Goal: Transaction & Acquisition: Book appointment/travel/reservation

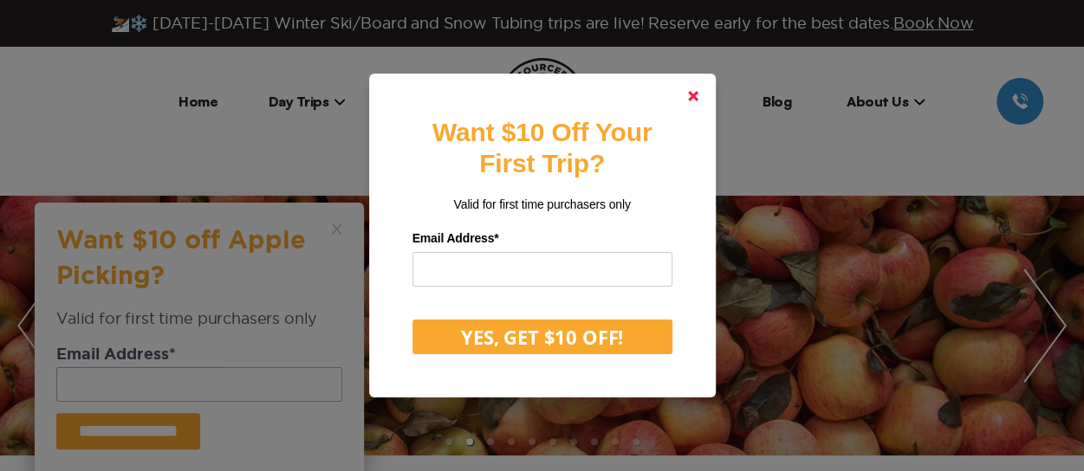
click at [696, 94] on polygon at bounding box center [693, 96] width 10 height 10
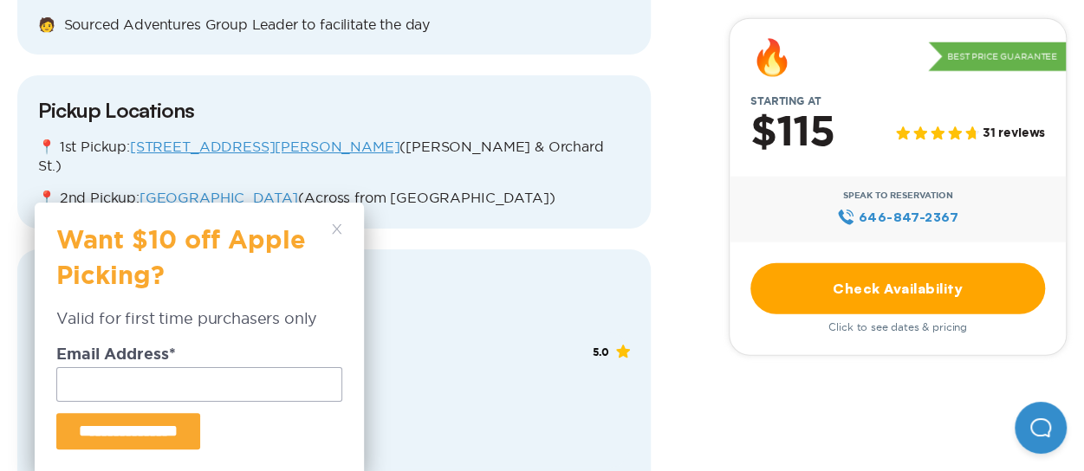
scroll to position [2084, 0]
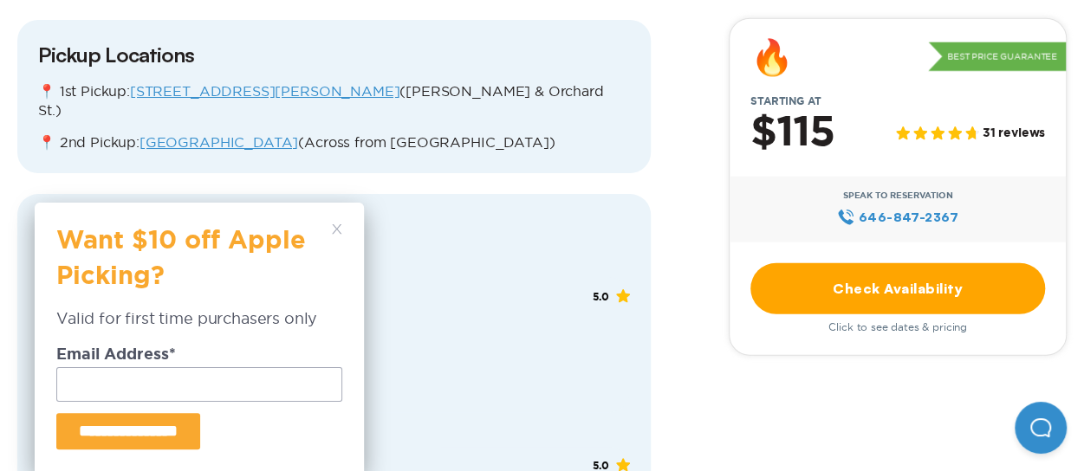
click at [838, 302] on link "Check Availability" at bounding box center [897, 287] width 295 height 51
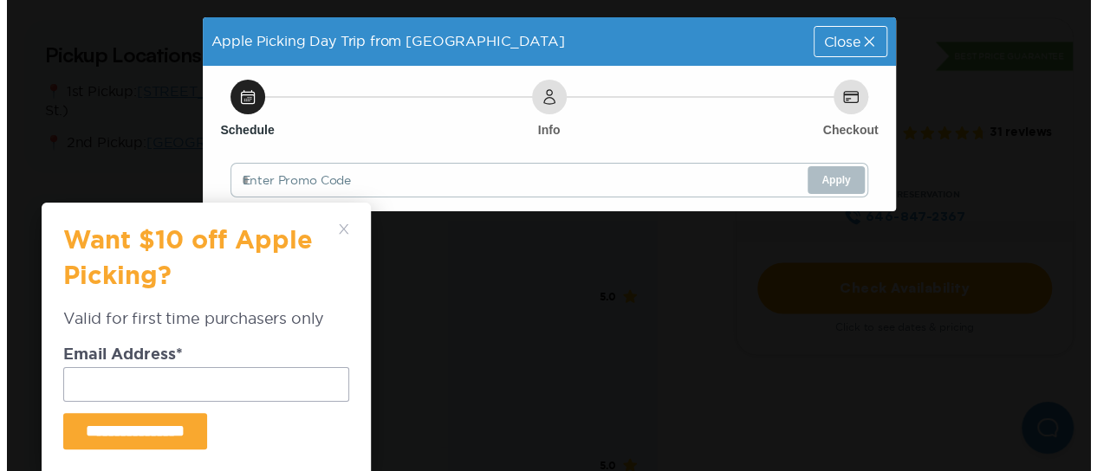
scroll to position [0, 0]
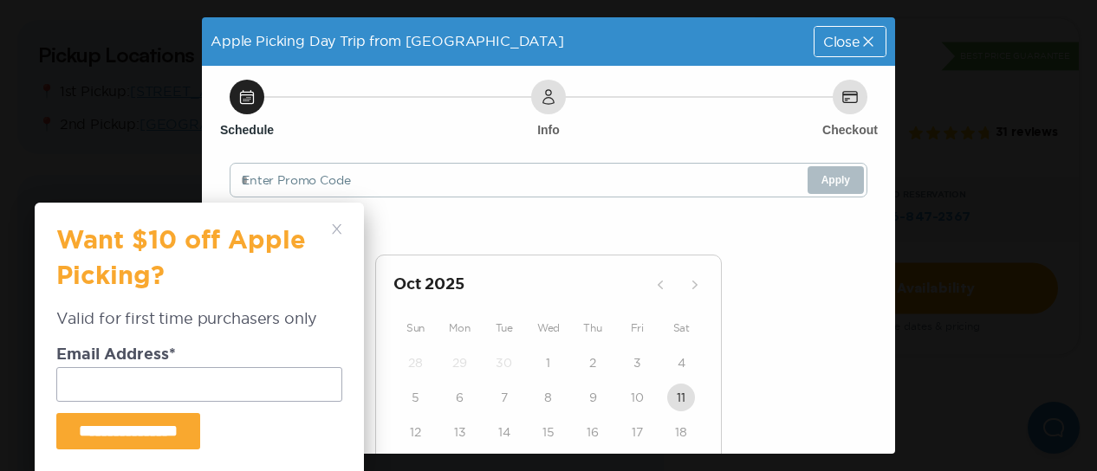
click at [329, 222] on div "**********" at bounding box center [199, 337] width 329 height 269
click at [336, 230] on polygon at bounding box center [337, 229] width 10 height 10
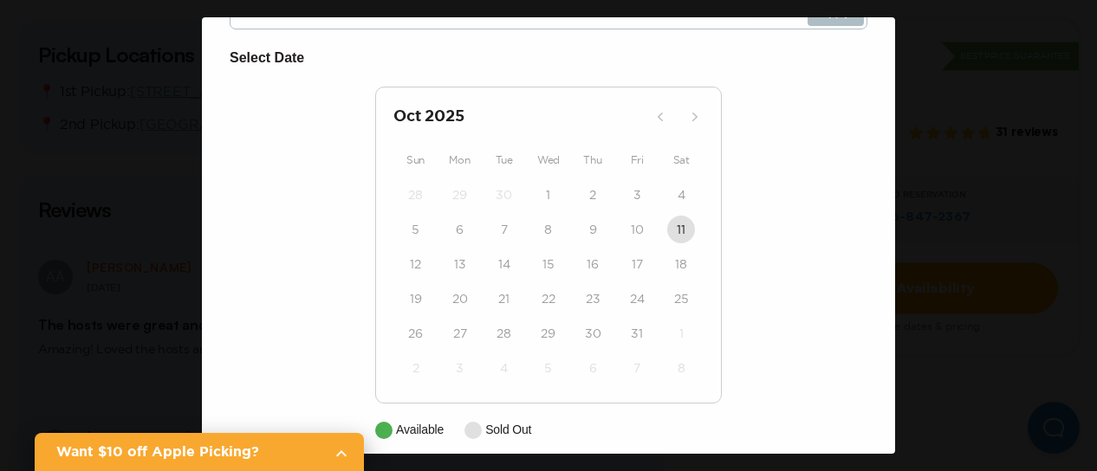
scroll to position [184, 0]
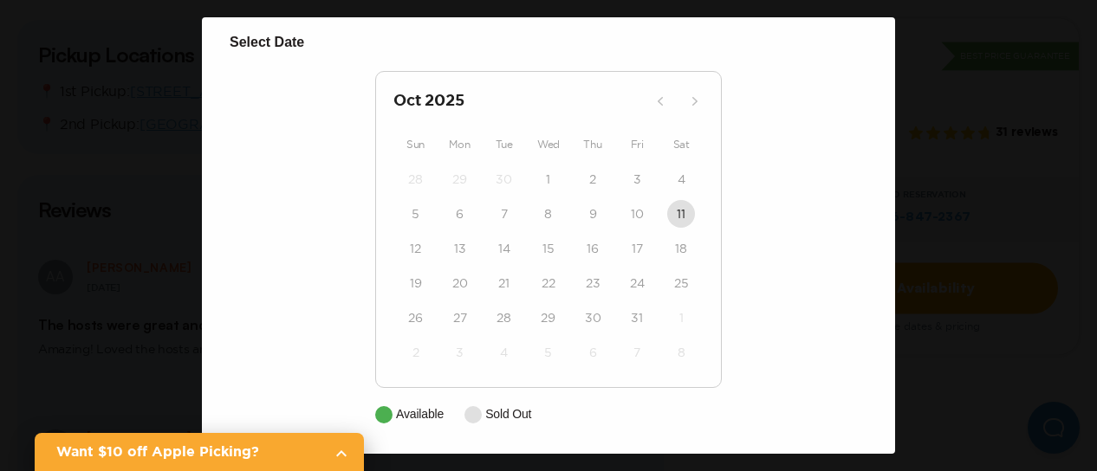
click at [1014, 193] on div "Apple Picking Day Trip from [GEOGRAPHIC_DATA] Close Schedule Info Checkout Ente…" at bounding box center [548, 235] width 1097 height 471
click at [94, 217] on div "Apple Picking Day Trip from [GEOGRAPHIC_DATA] Close Schedule Info Checkout Ente…" at bounding box center [548, 235] width 1097 height 471
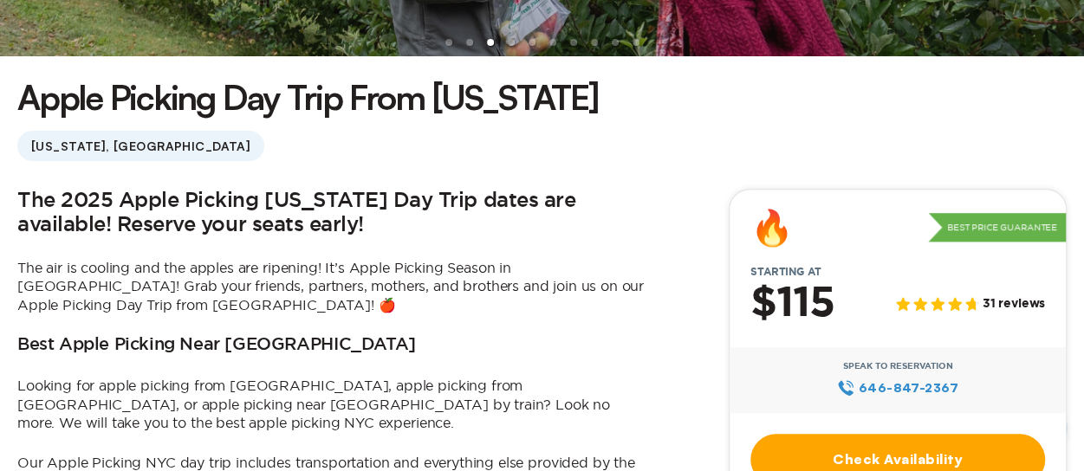
scroll to position [605, 0]
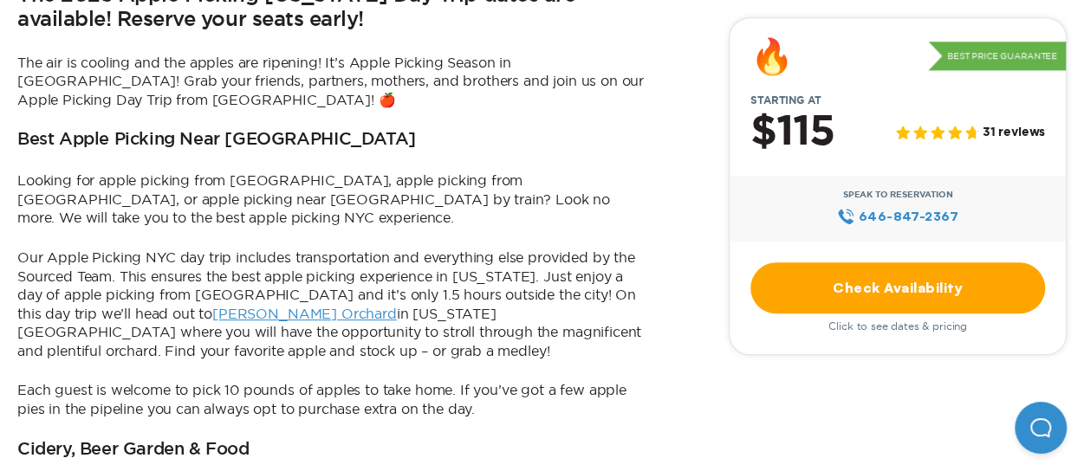
click at [913, 330] on span "Click to see dates & pricing" at bounding box center [897, 326] width 139 height 12
click at [858, 276] on link "Check Availability" at bounding box center [897, 287] width 295 height 51
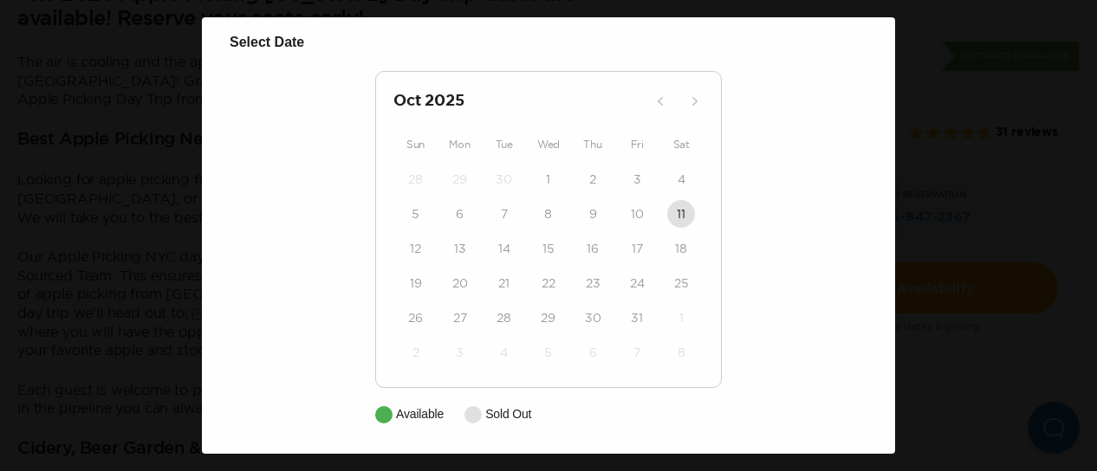
scroll to position [0, 0]
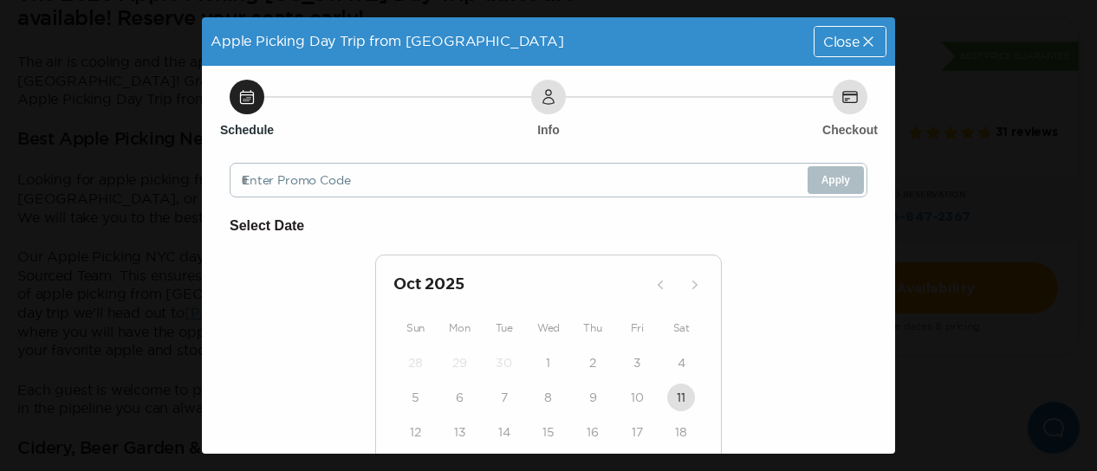
click at [859, 33] on icon at bounding box center [867, 41] width 17 height 17
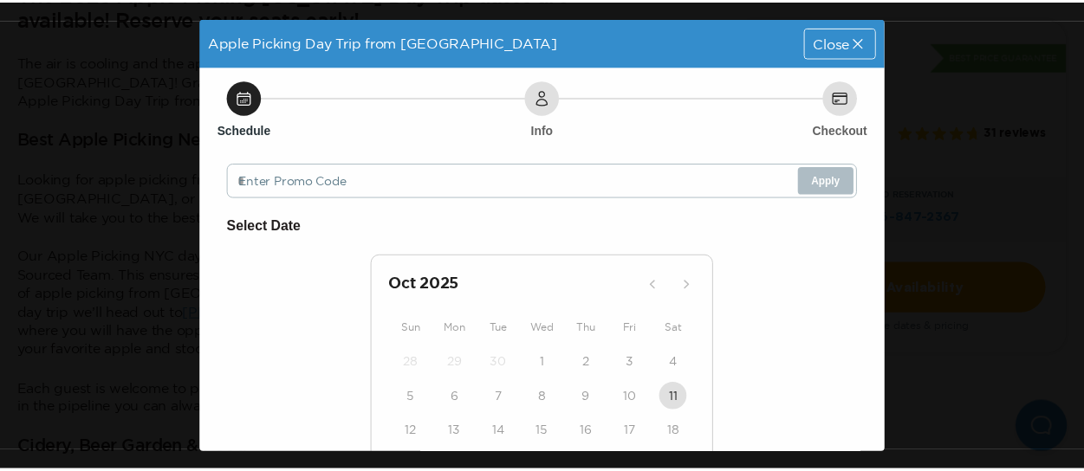
scroll to position [605, 0]
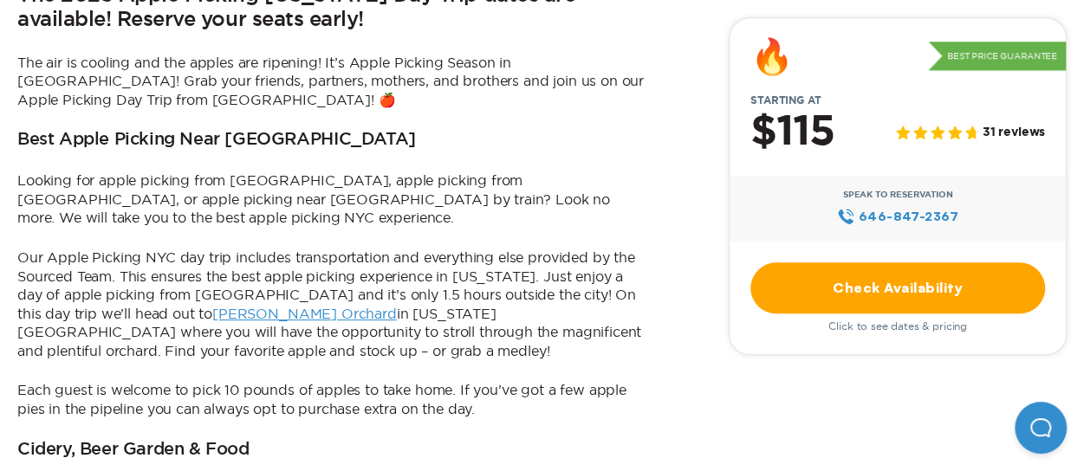
click at [911, 275] on link "Check Availability" at bounding box center [897, 287] width 295 height 51
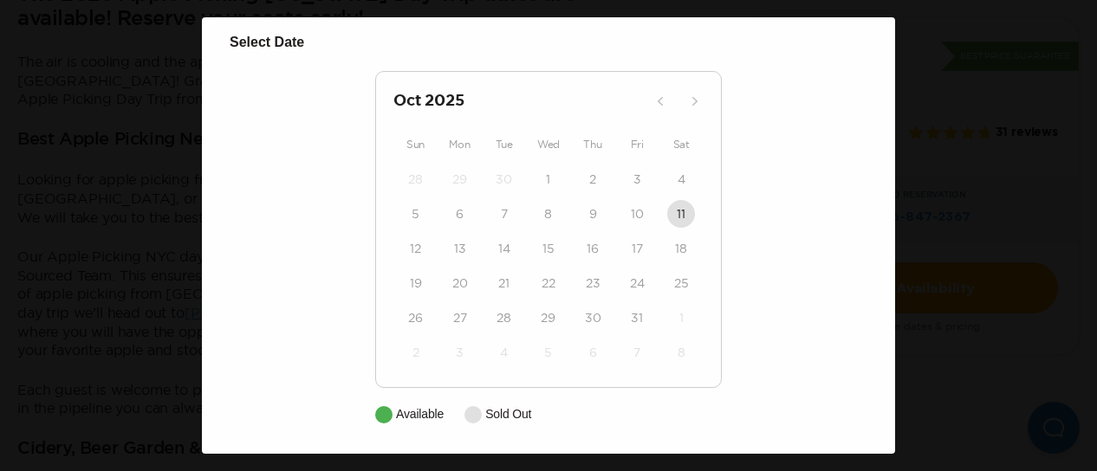
scroll to position [0, 0]
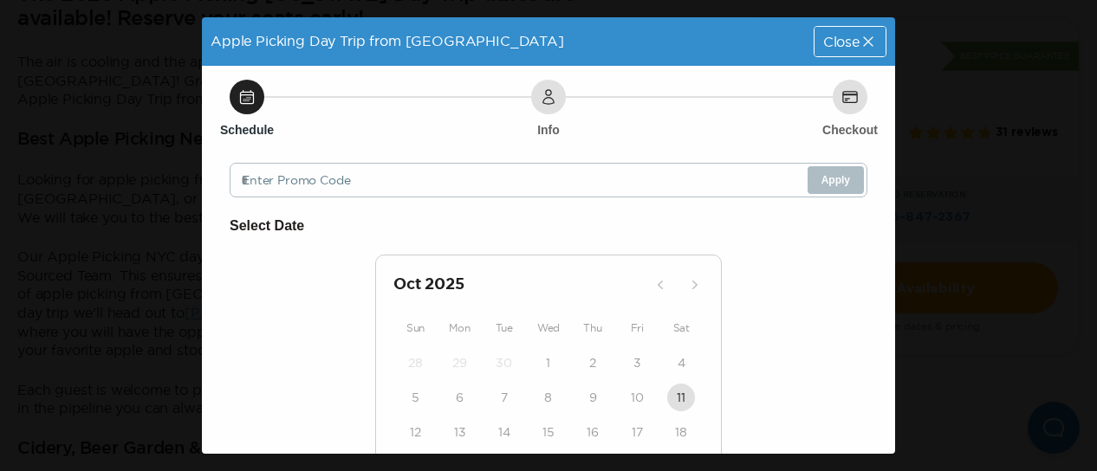
click at [546, 101] on icon at bounding box center [548, 96] width 17 height 17
click at [249, 96] on icon at bounding box center [246, 96] width 17 height 17
click at [842, 42] on span "Close" at bounding box center [841, 42] width 36 height 14
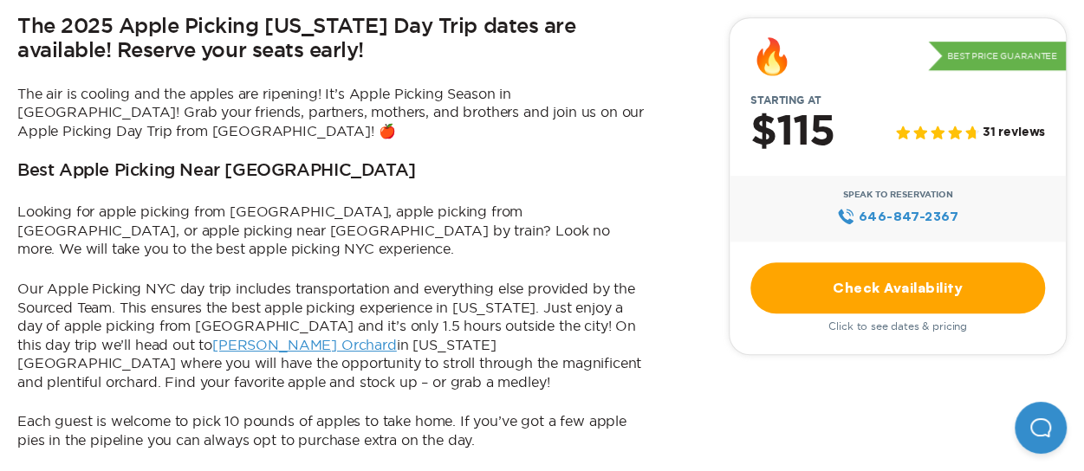
scroll to position [617, 0]
